Goal: Task Accomplishment & Management: Use online tool/utility

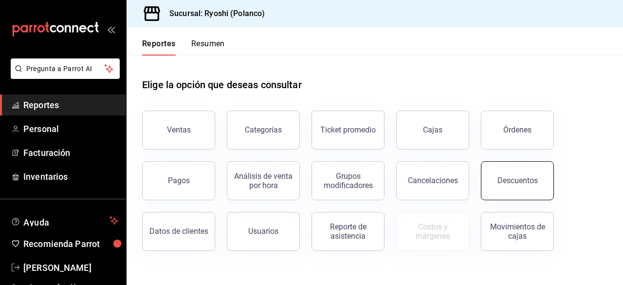
click at [523, 173] on button "Descuentos" at bounding box center [517, 180] width 73 height 39
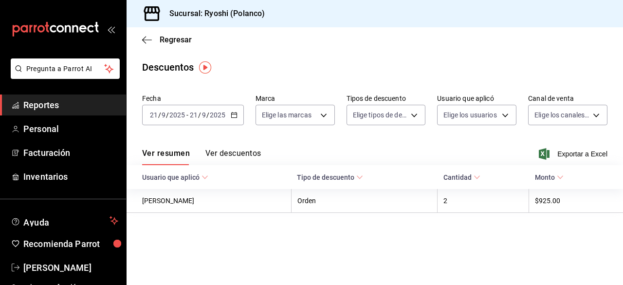
click at [237, 114] on div "[DATE] [DATE] - [DATE] [DATE]" at bounding box center [193, 115] width 102 height 20
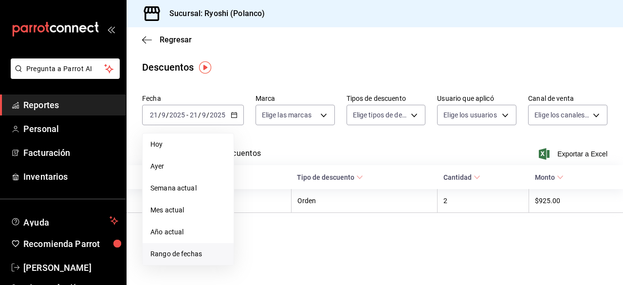
click at [191, 253] on span "Rango de fechas" at bounding box center [187, 254] width 75 height 10
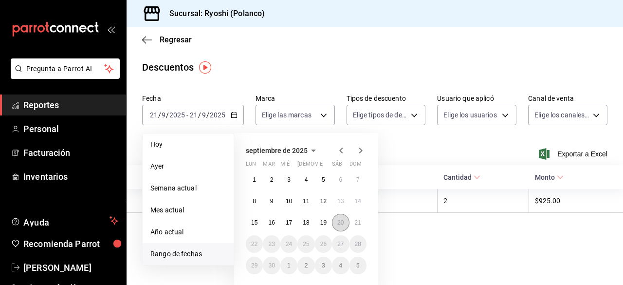
click at [340, 227] on button "20" at bounding box center [340, 223] width 17 height 18
click at [356, 223] on abbr "21" at bounding box center [358, 222] width 6 height 7
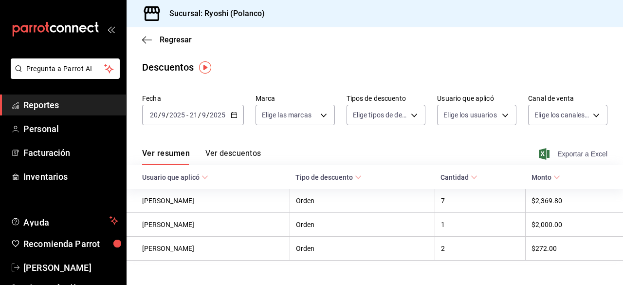
click at [559, 150] on span "Exportar a Excel" at bounding box center [573, 154] width 67 height 12
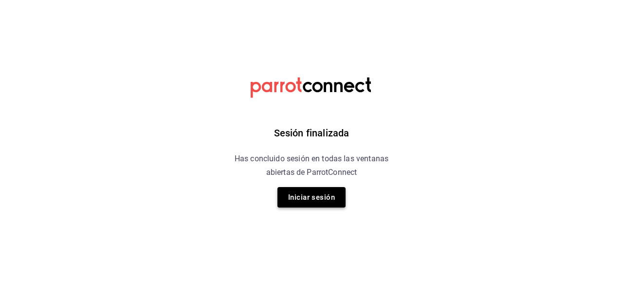
click at [314, 200] on button "Iniciar sesión" at bounding box center [311, 197] width 68 height 20
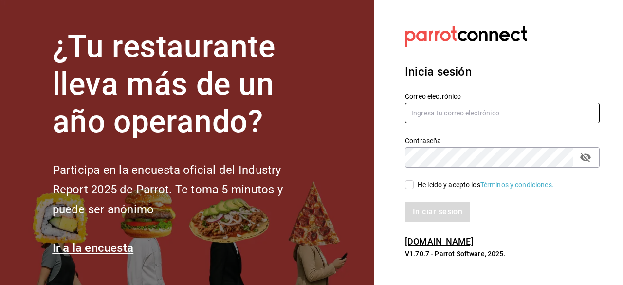
type input "ryoshi.masaryk@grupocosteno.com"
click at [410, 185] on input "He leído y acepto los Términos y condiciones." at bounding box center [409, 184] width 9 height 9
checkbox input "true"
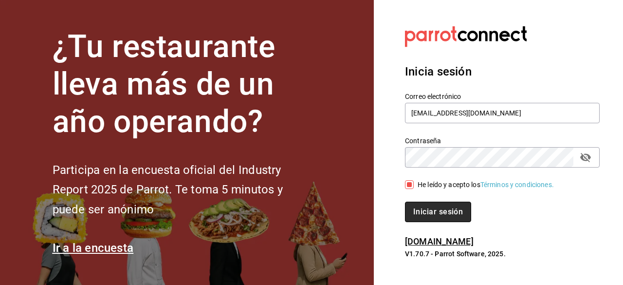
click at [423, 210] on button "Iniciar sesión" at bounding box center [438, 211] width 66 height 20
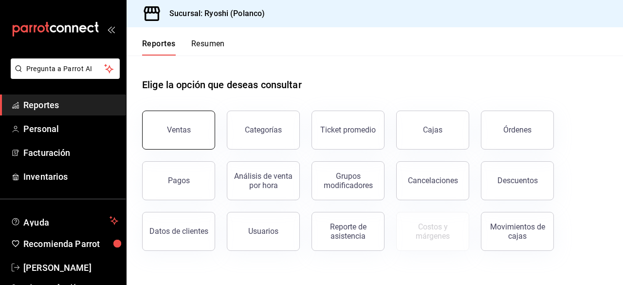
click at [205, 123] on button "Ventas" at bounding box center [178, 129] width 73 height 39
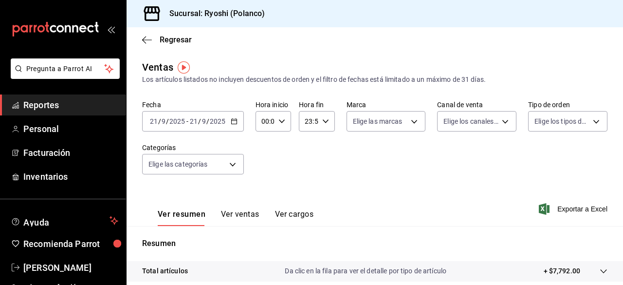
click at [232, 126] on div "[DATE] [DATE] - [DATE] [DATE]" at bounding box center [193, 121] width 102 height 20
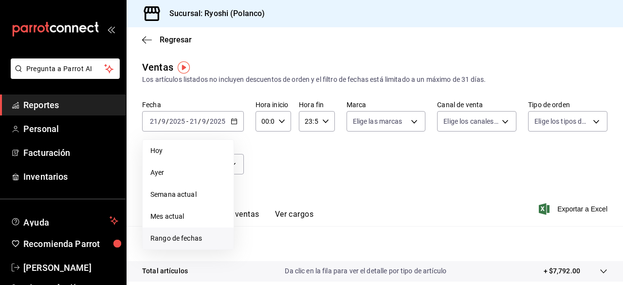
click at [180, 239] on span "Rango de fechas" at bounding box center [187, 238] width 75 height 10
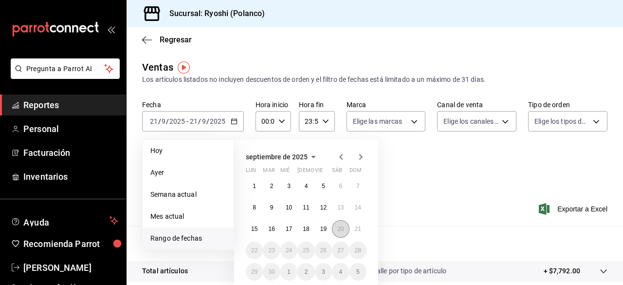
click at [338, 228] on abbr "20" at bounding box center [340, 228] width 6 height 7
click at [357, 231] on abbr "21" at bounding box center [358, 228] width 6 height 7
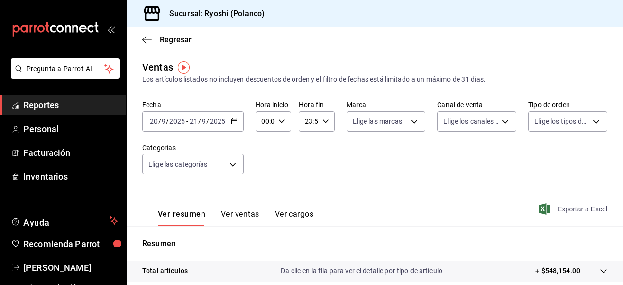
click at [573, 206] on span "Exportar a Excel" at bounding box center [573, 209] width 67 height 12
click at [233, 160] on body "Pregunta a Parrot AI Reportes Personal Facturación Inventarios Ayuda Recomienda…" at bounding box center [311, 142] width 623 height 285
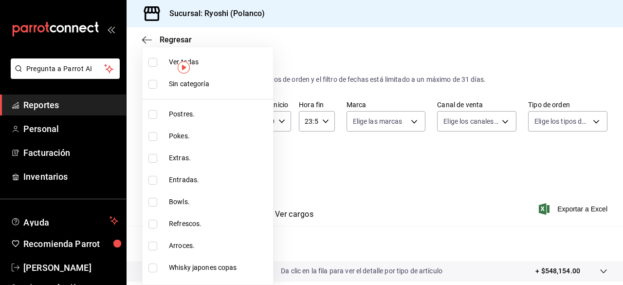
click at [150, 116] on input "checkbox" at bounding box center [152, 114] width 9 height 9
checkbox input "true"
type input "3971b1f1-eb4c-4b65-a33f-e0602f1a7270"
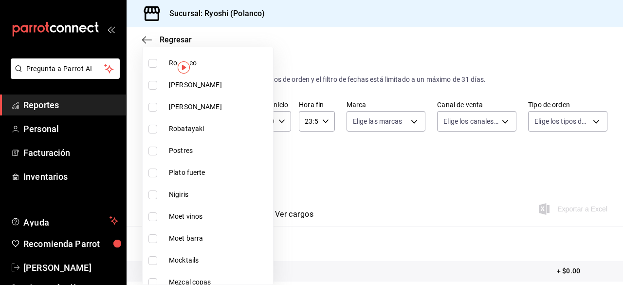
scroll to position [708, 0]
click at [149, 150] on input "checkbox" at bounding box center [152, 150] width 9 height 9
checkbox input "true"
type input "3971b1f1-eb4c-4b65-a33f-e0602f1a7270,f29fb788-a061-4889-ae5a-b73f6482cd79"
click at [473, 213] on div at bounding box center [311, 142] width 623 height 285
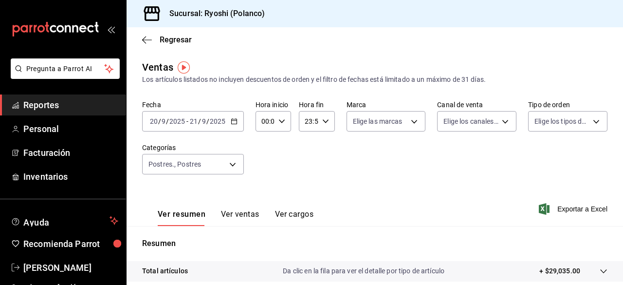
click at [538, 206] on icon "button" at bounding box center [543, 209] width 11 height 12
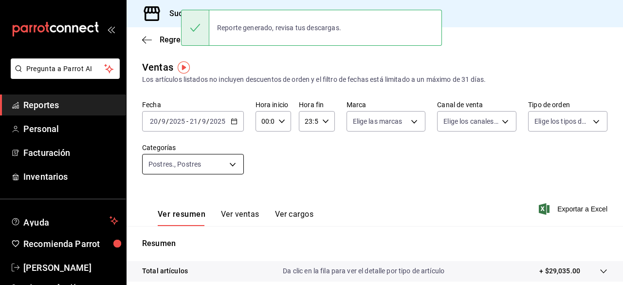
click at [235, 160] on body "Pregunta a Parrot AI Reportes Personal Facturación Inventarios Ayuda Recomienda…" at bounding box center [311, 142] width 623 height 285
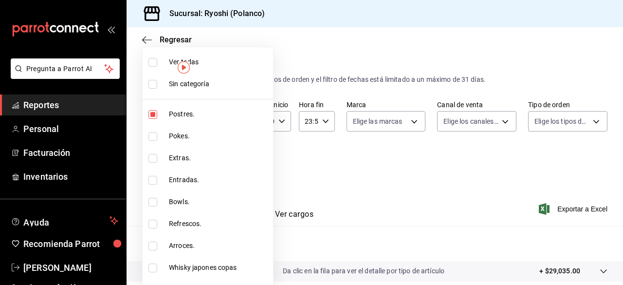
click at [154, 60] on input "checkbox" at bounding box center [152, 62] width 9 height 9
checkbox input "true"
type input "3971b1f1-eb4c-4b65-a33f-e0602f1a7270,e647ec20-b9be-4789-a430-eb555fd10a41,bb66a…"
checkbox input "true"
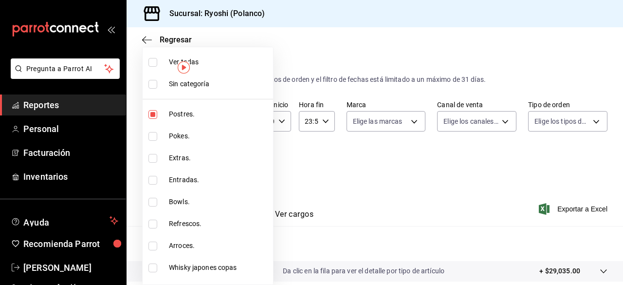
checkbox input "true"
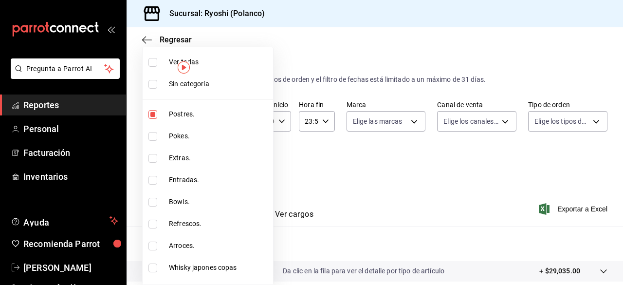
checkbox input "true"
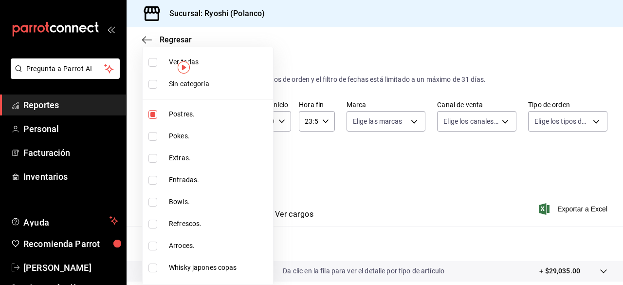
checkbox input "true"
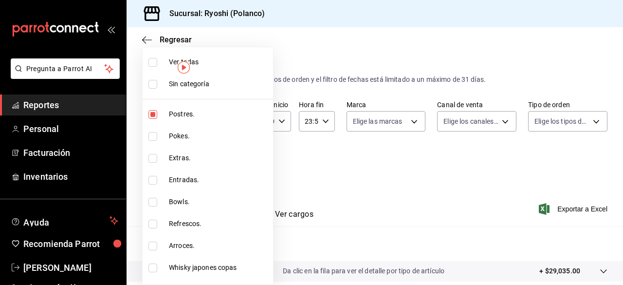
checkbox input "true"
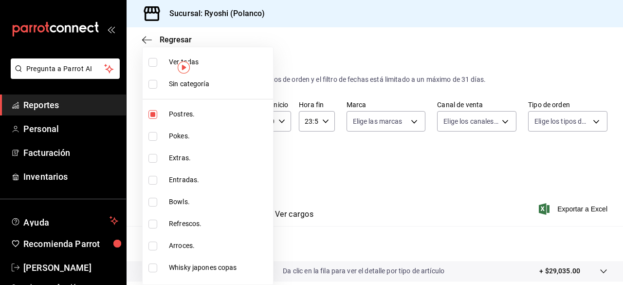
checkbox input "true"
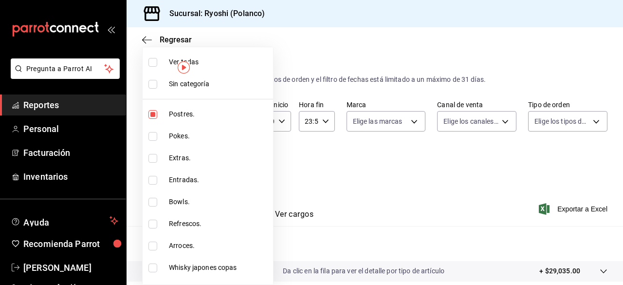
checkbox input "true"
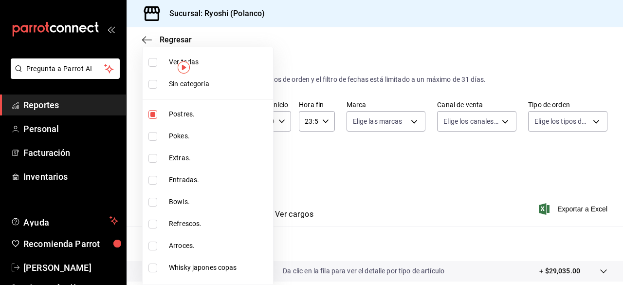
checkbox input "true"
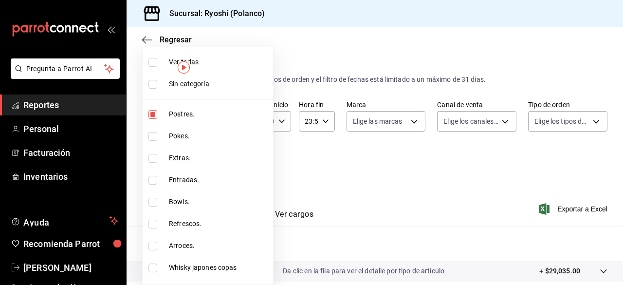
checkbox input "true"
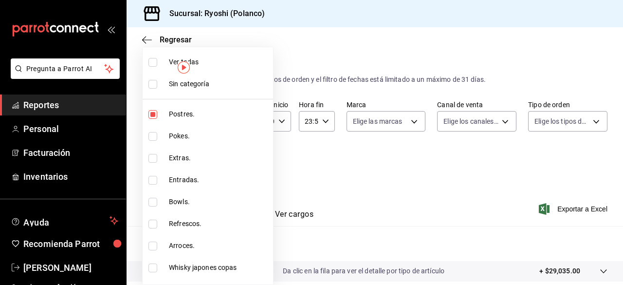
checkbox input "true"
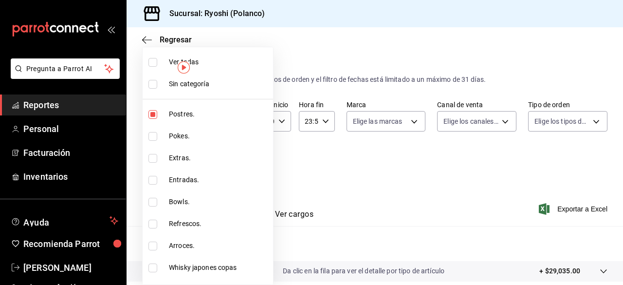
checkbox input "true"
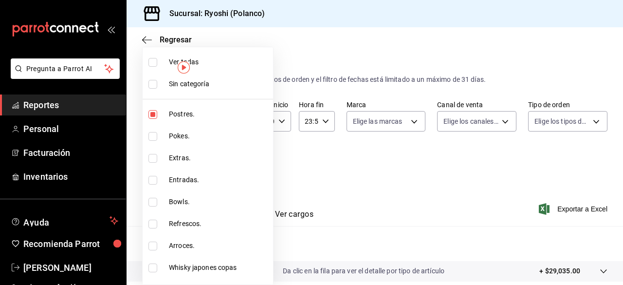
checkbox input "true"
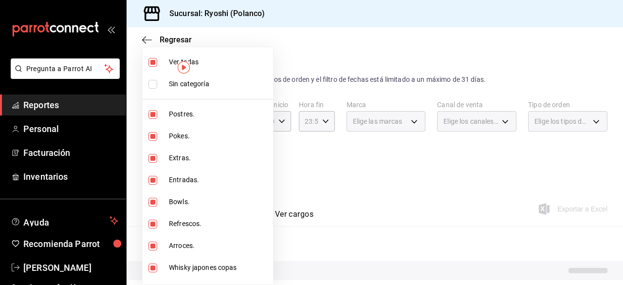
click at [154, 60] on input "checkbox" at bounding box center [152, 62] width 9 height 9
checkbox input "false"
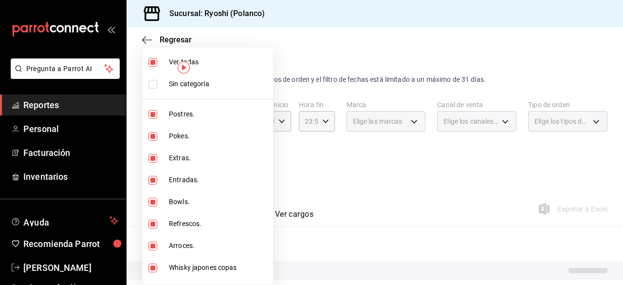
checkbox input "false"
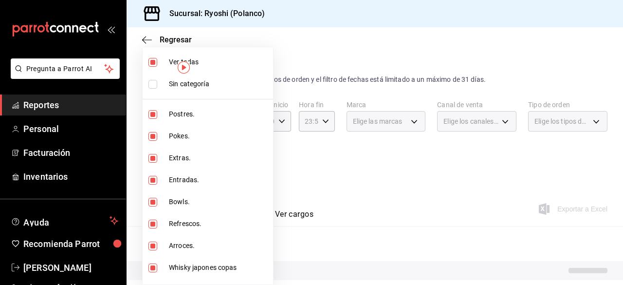
checkbox input "false"
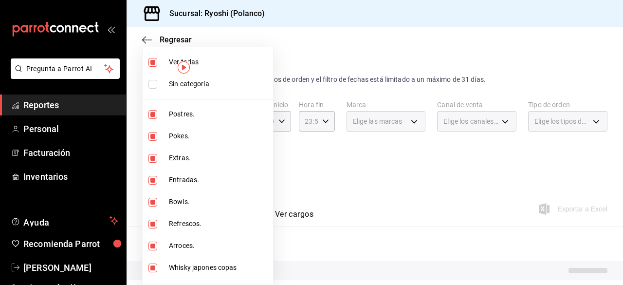
checkbox input "false"
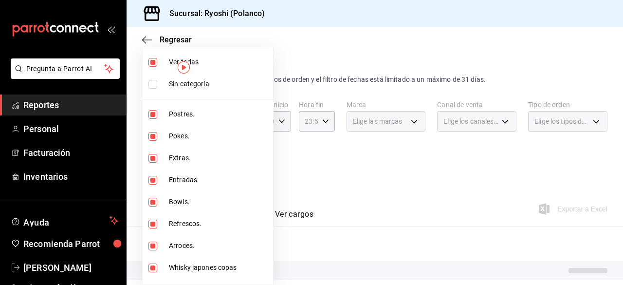
checkbox input "false"
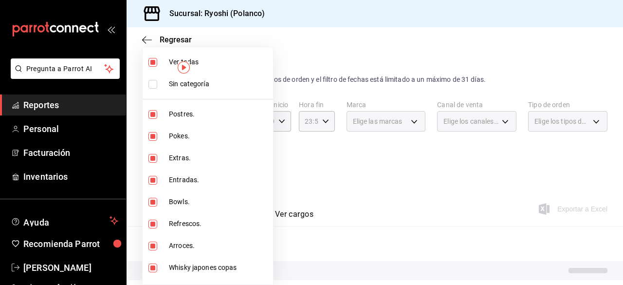
checkbox input "false"
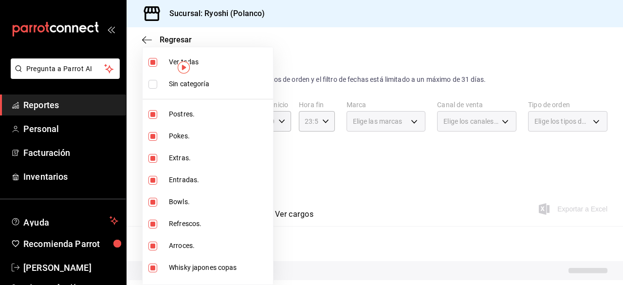
checkbox input "false"
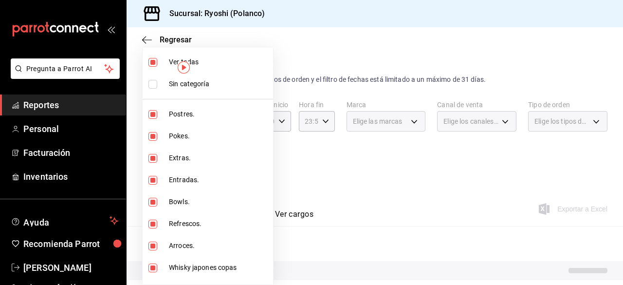
checkbox input "false"
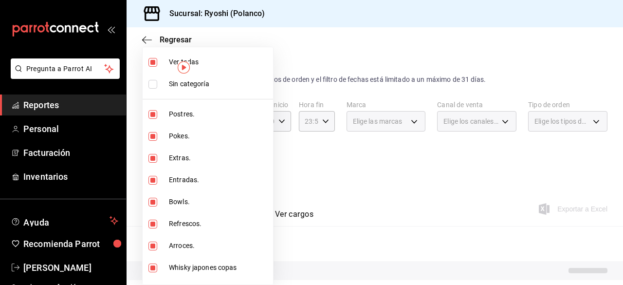
checkbox input "false"
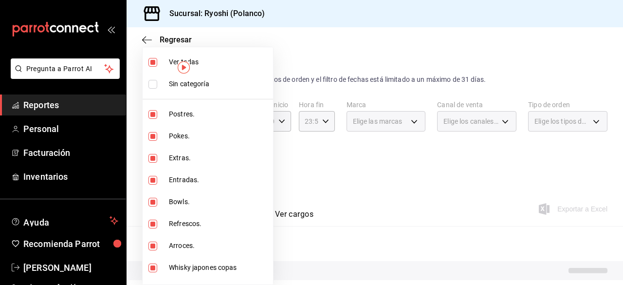
checkbox input "false"
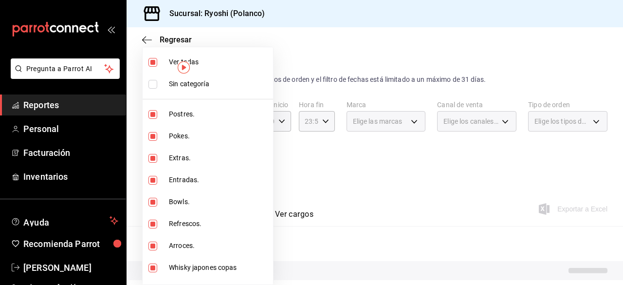
checkbox input "false"
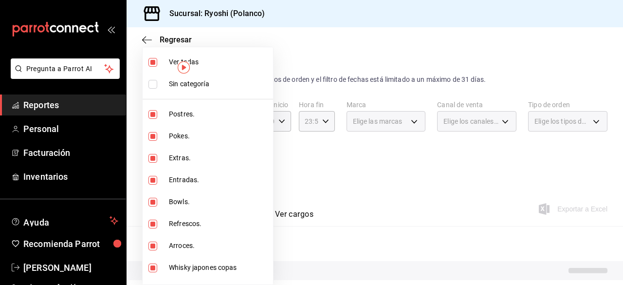
checkbox input "false"
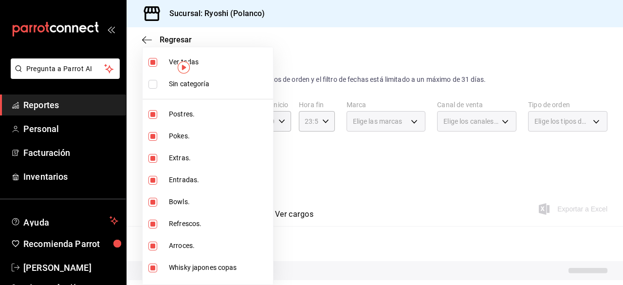
checkbox input "false"
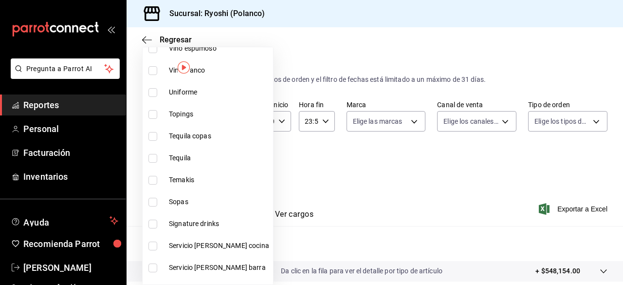
scroll to position [485, 0]
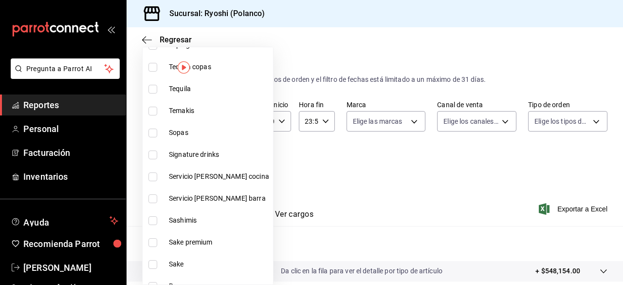
click at [150, 155] on input "checkbox" at bounding box center [152, 154] width 9 height 9
checkbox input "true"
type input "9eeca69c-35bd-4589-a9e8-7ae1e230e2a6"
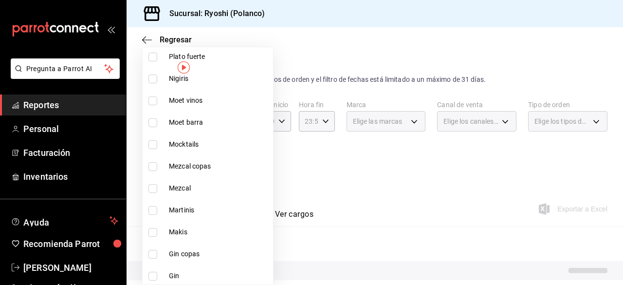
scroll to position [824, 0]
click at [149, 210] on input "checkbox" at bounding box center [152, 209] width 9 height 9
checkbox input "true"
type input "9eeca69c-35bd-4589-a9e8-7ae1e230e2a6,34a4e1c9-844d-4a5b-903c-7feea8a8849e"
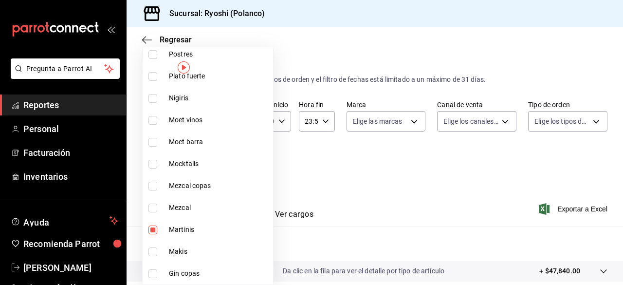
click at [154, 160] on input "checkbox" at bounding box center [152, 164] width 9 height 9
checkbox input "true"
type input "9eeca69c-35bd-4589-a9e8-7ae1e230e2a6,34a4e1c9-844d-4a5b-903c-7feea8a8849e,420c2…"
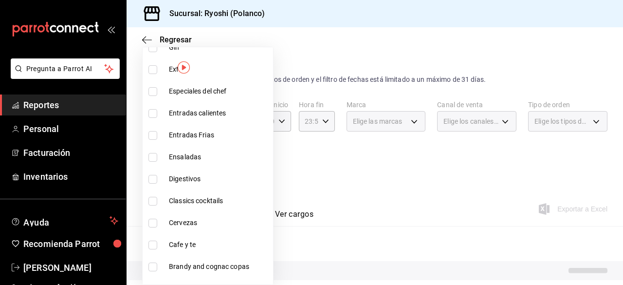
scroll to position [1057, 0]
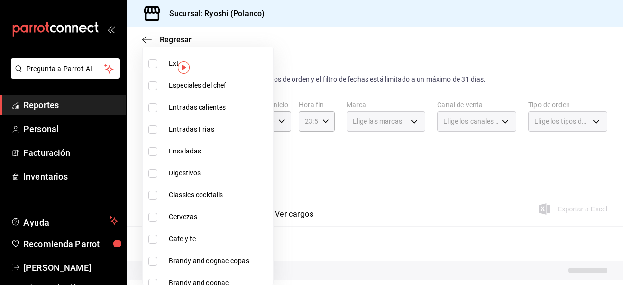
click at [154, 197] on input "checkbox" at bounding box center [152, 195] width 9 height 9
checkbox input "true"
type input "9eeca69c-35bd-4589-a9e8-7ae1e230e2a6,34a4e1c9-844d-4a5b-903c-7feea8a8849e,420c2…"
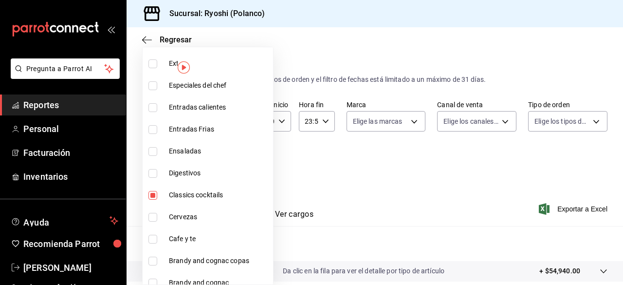
click at [353, 209] on div at bounding box center [311, 142] width 623 height 285
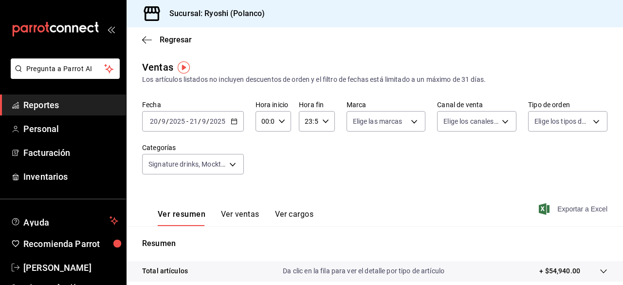
click at [578, 206] on span "Exportar a Excel" at bounding box center [573, 209] width 67 height 12
click at [234, 160] on body "Pregunta a Parrot AI Reportes Personal Facturación Inventarios Ayuda Recomienda…" at bounding box center [311, 142] width 623 height 285
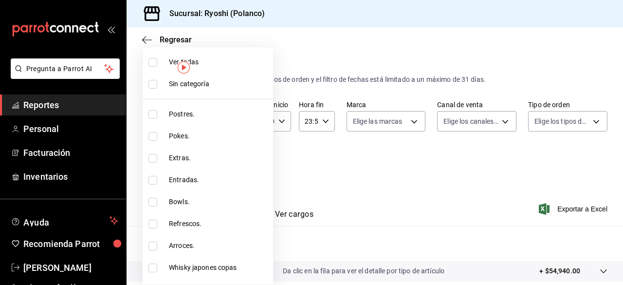
click at [158, 59] on label at bounding box center [154, 62] width 13 height 9
click at [157, 59] on input "checkbox" at bounding box center [152, 62] width 9 height 9
checkbox input "false"
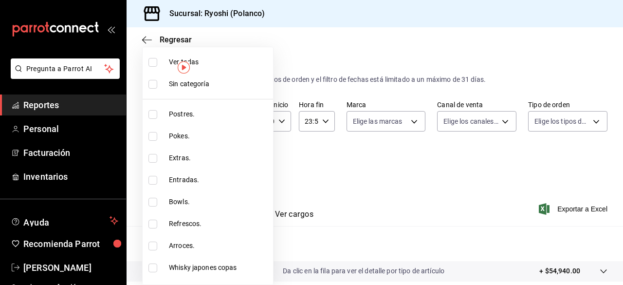
checkbox input "false"
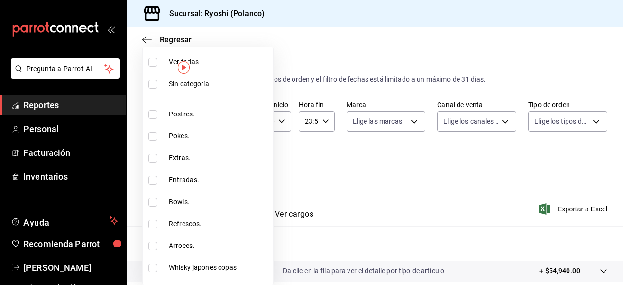
checkbox input "false"
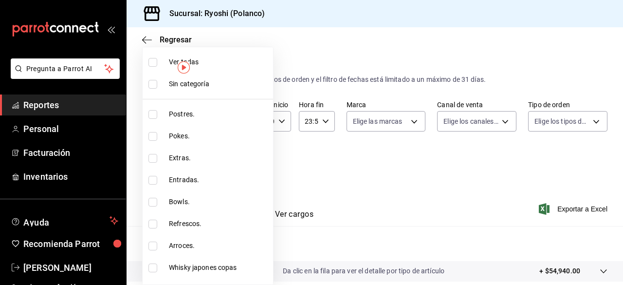
checkbox input "false"
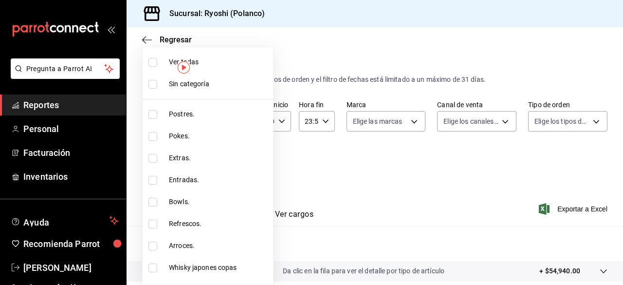
checkbox input "false"
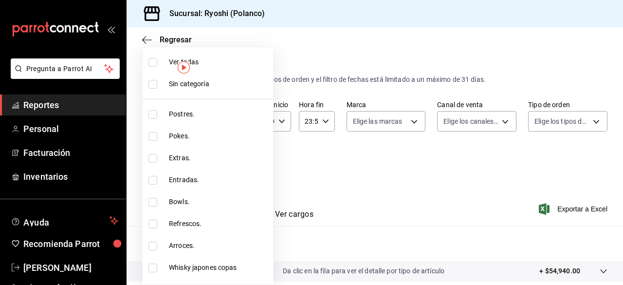
checkbox input "false"
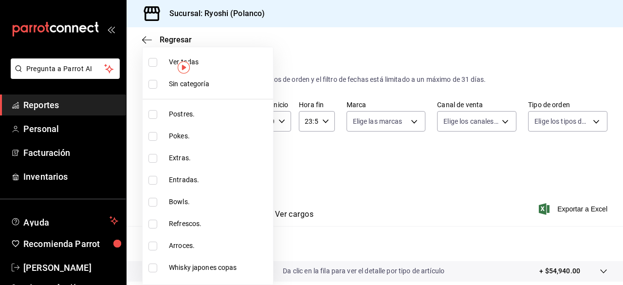
checkbox input "false"
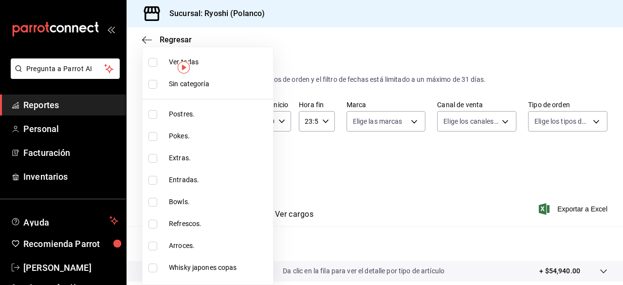
checkbox input "false"
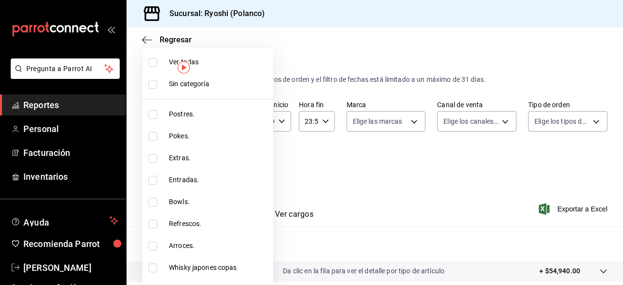
checkbox input "false"
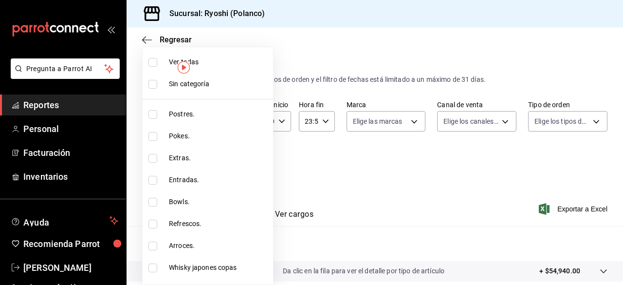
checkbox input "false"
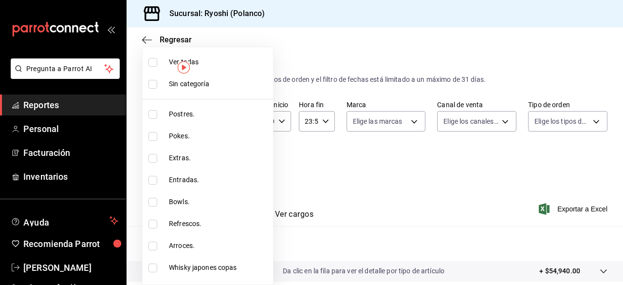
checkbox input "false"
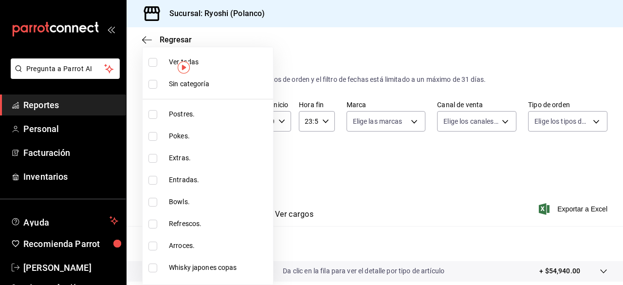
checkbox input "false"
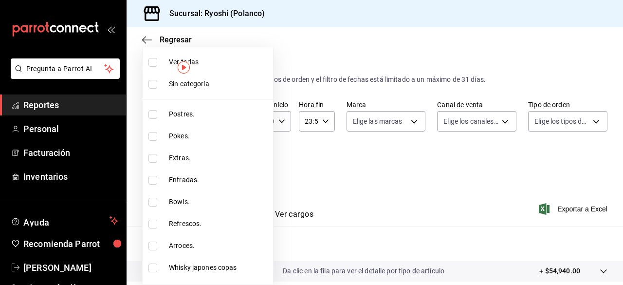
checkbox input "false"
click at [156, 59] on input "checkbox" at bounding box center [152, 62] width 9 height 9
checkbox input "true"
type input "3971b1f1-eb4c-4b65-a33f-e0602f1a7270,e647ec20-b9be-4789-a430-eb555fd10a41,bb66a…"
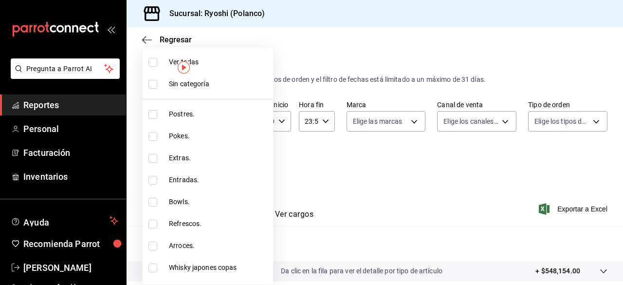
checkbox input "true"
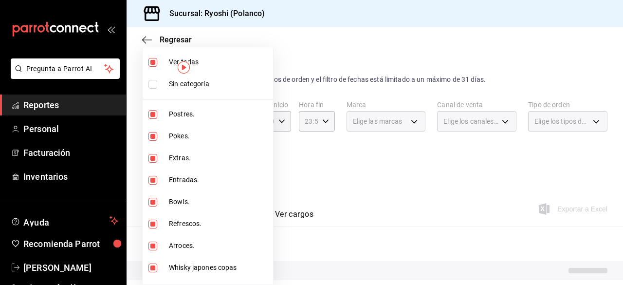
click at [156, 59] on input "checkbox" at bounding box center [152, 62] width 9 height 9
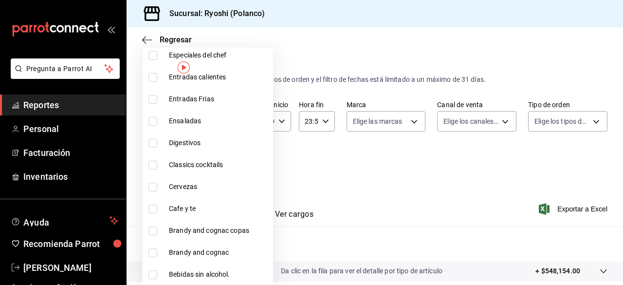
scroll to position [1110, 0]
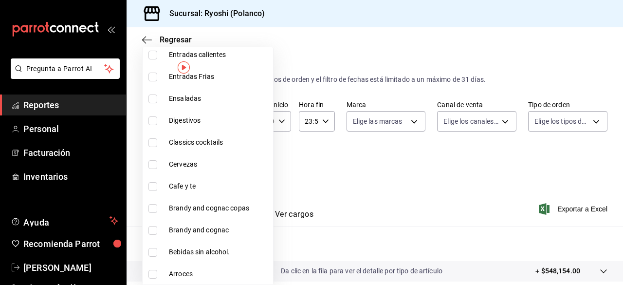
click at [152, 187] on input "checkbox" at bounding box center [152, 186] width 9 height 9
click at [564, 206] on div at bounding box center [311, 142] width 623 height 285
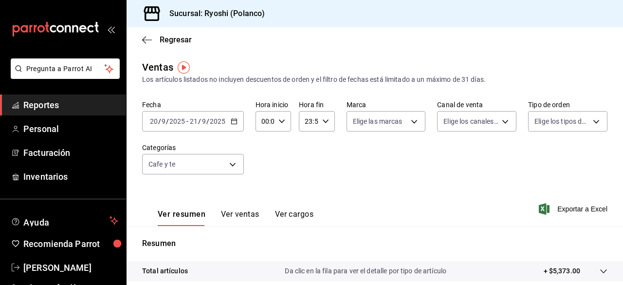
click at [564, 207] on span "Exportar a Excel" at bounding box center [573, 209] width 67 height 12
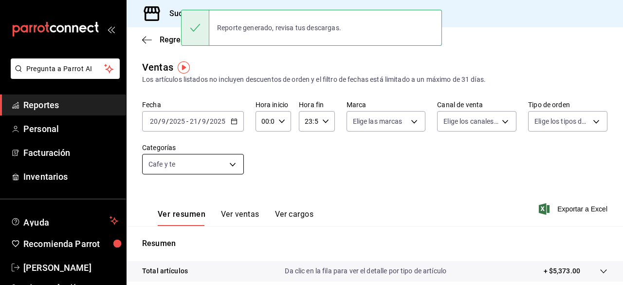
click at [233, 161] on body "Pregunta a Parrot AI Reportes Personal Facturación Inventarios Ayuda Recomienda…" at bounding box center [311, 142] width 623 height 285
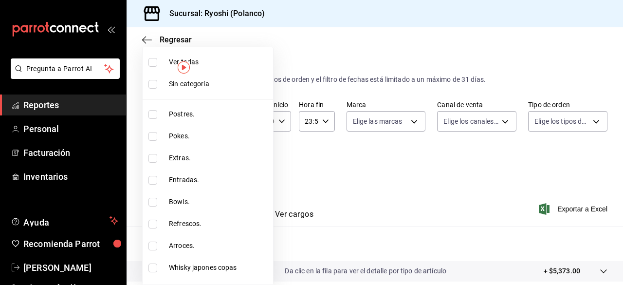
click at [151, 59] on input "checkbox" at bounding box center [152, 62] width 9 height 9
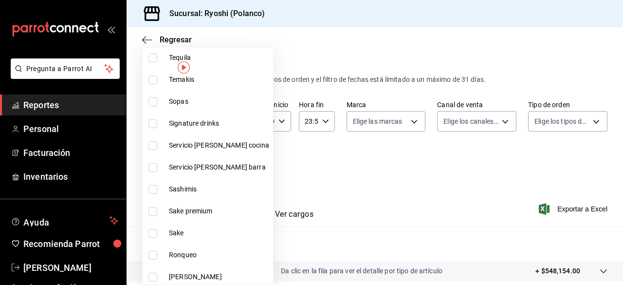
scroll to position [558, 0]
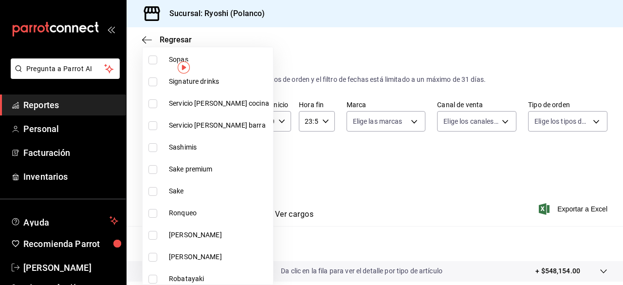
click at [150, 167] on input "checkbox" at bounding box center [152, 169] width 9 height 9
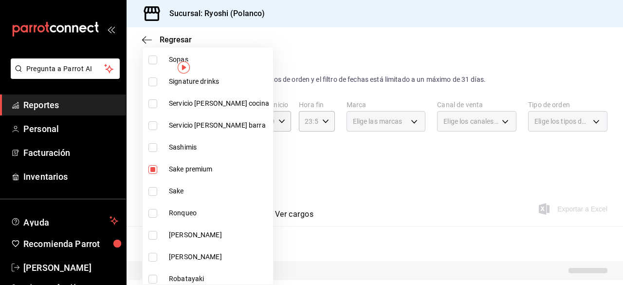
click at [154, 188] on input "checkbox" at bounding box center [152, 191] width 9 height 9
click at [336, 205] on div at bounding box center [311, 142] width 623 height 285
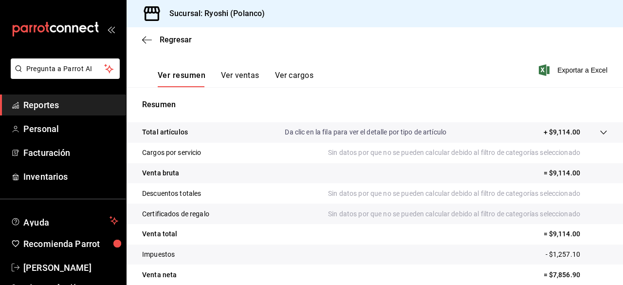
scroll to position [181, 0]
